Goal: Transaction & Acquisition: Purchase product/service

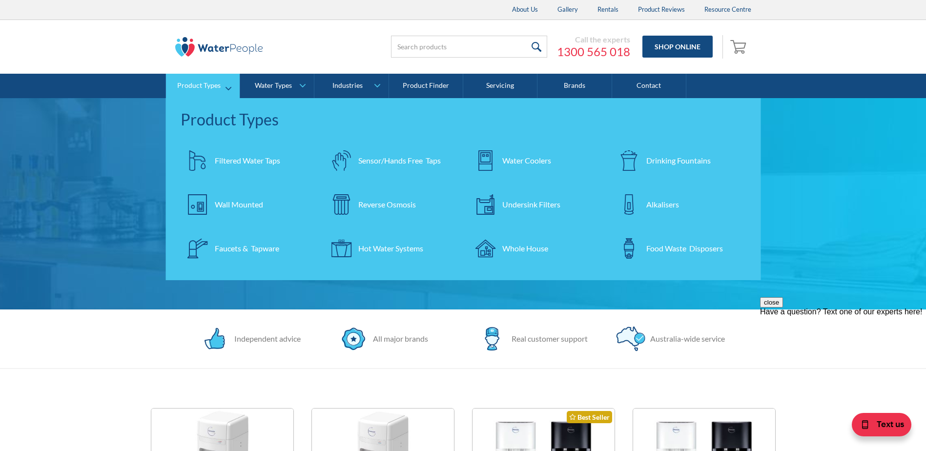
click at [524, 160] on div "Water Coolers" at bounding box center [526, 161] width 49 height 12
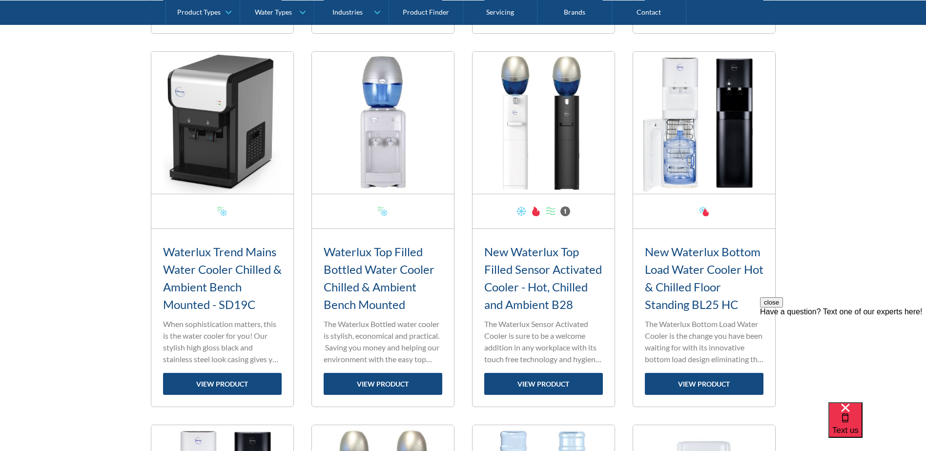
scroll to position [1122, 0]
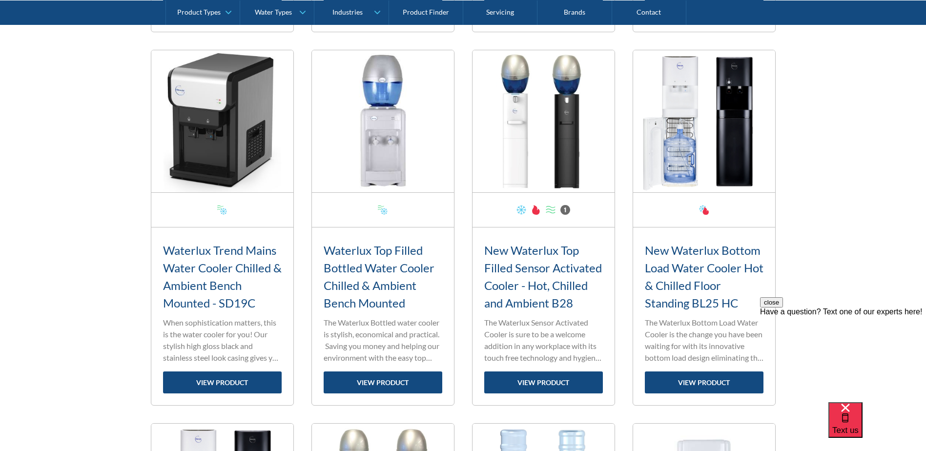
click at [783, 307] on button "close" at bounding box center [771, 302] width 23 height 10
click at [695, 383] on link "view product" at bounding box center [704, 382] width 119 height 22
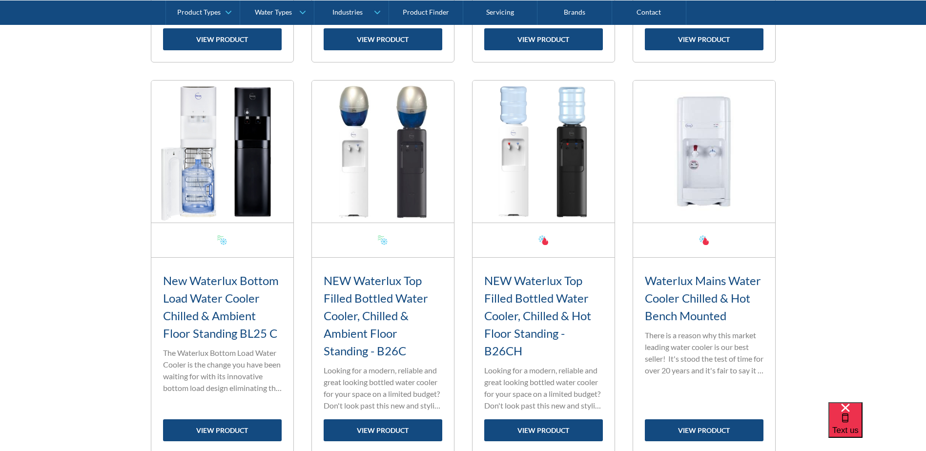
scroll to position [1805, 0]
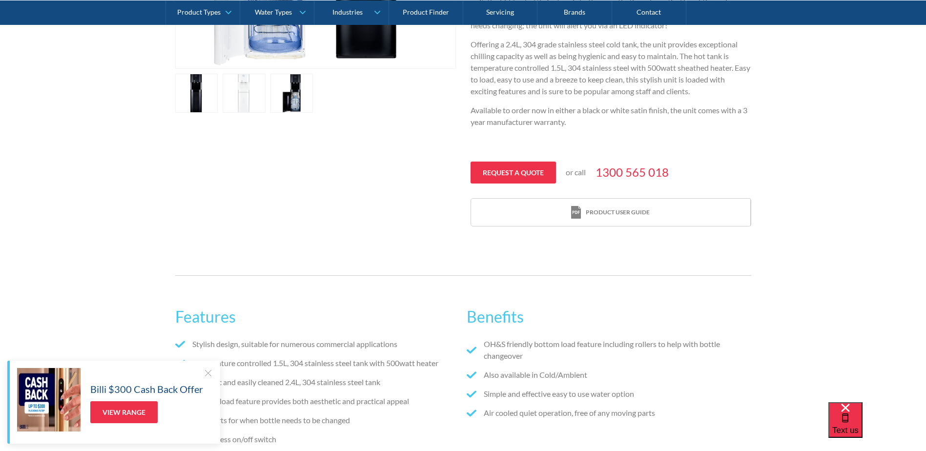
scroll to position [732, 0]
